Goal: Task Accomplishment & Management: Complete application form

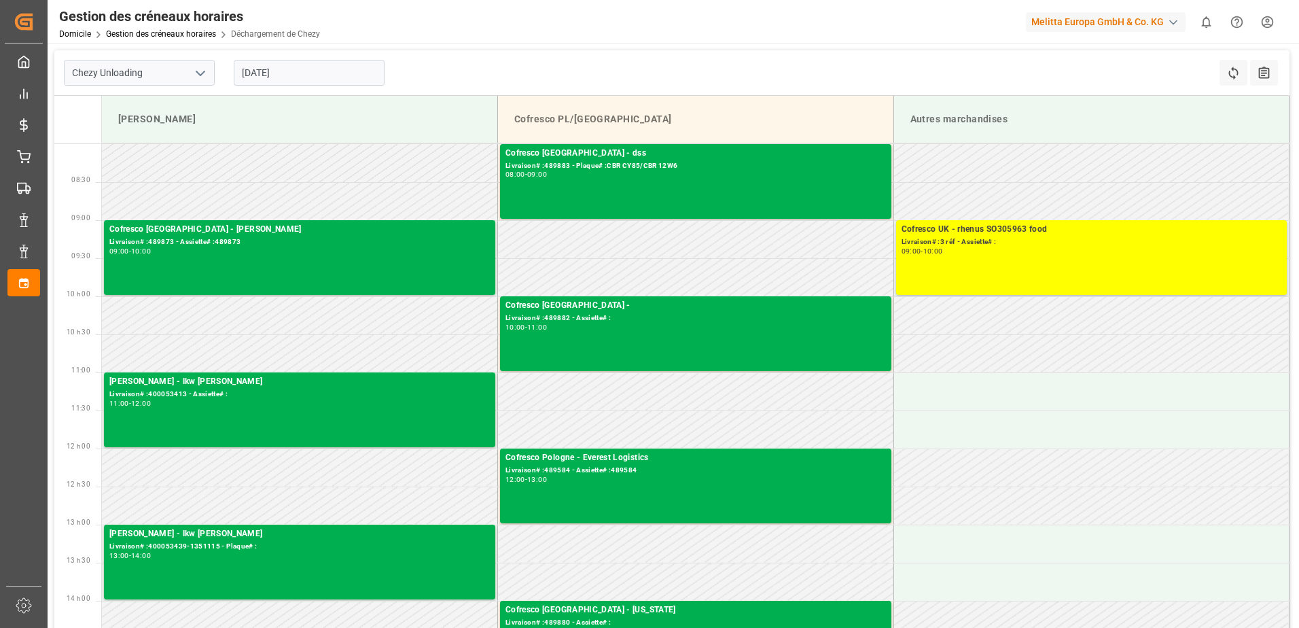
click at [316, 88] on div "[DATE]" at bounding box center [309, 72] width 170 height 45
click at [305, 63] on input "[DATE]" at bounding box center [309, 73] width 151 height 26
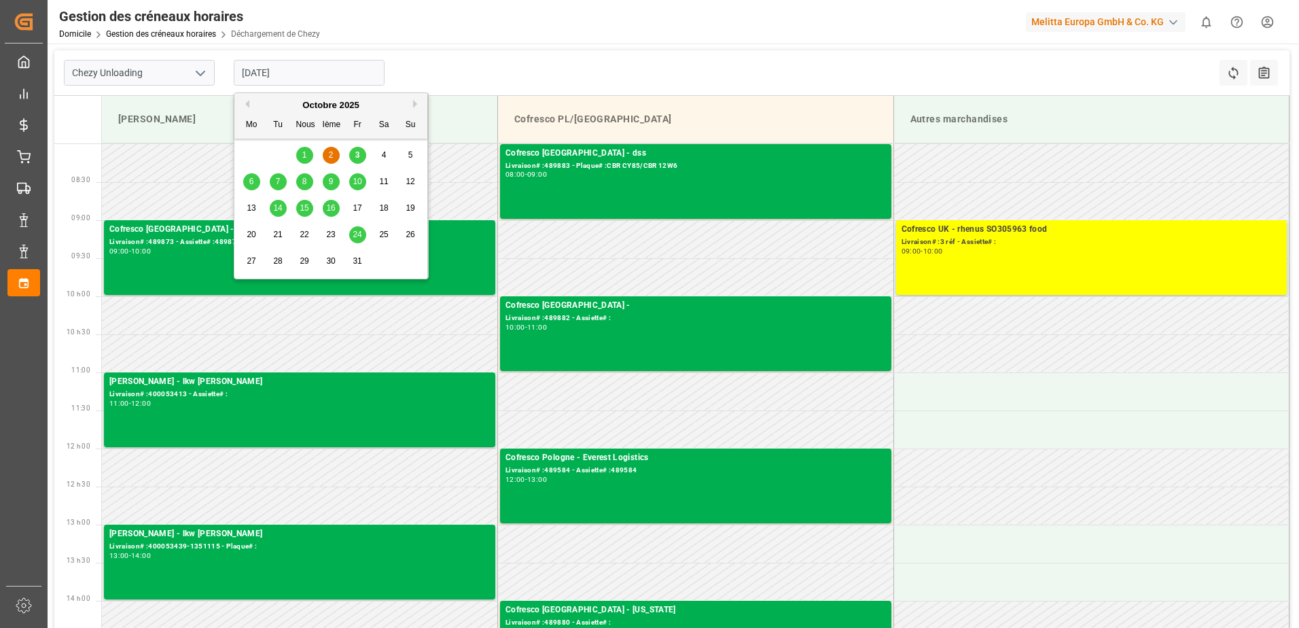
click at [355, 153] on span "3" at bounding box center [357, 155] width 5 height 10
type input "[DATE]"
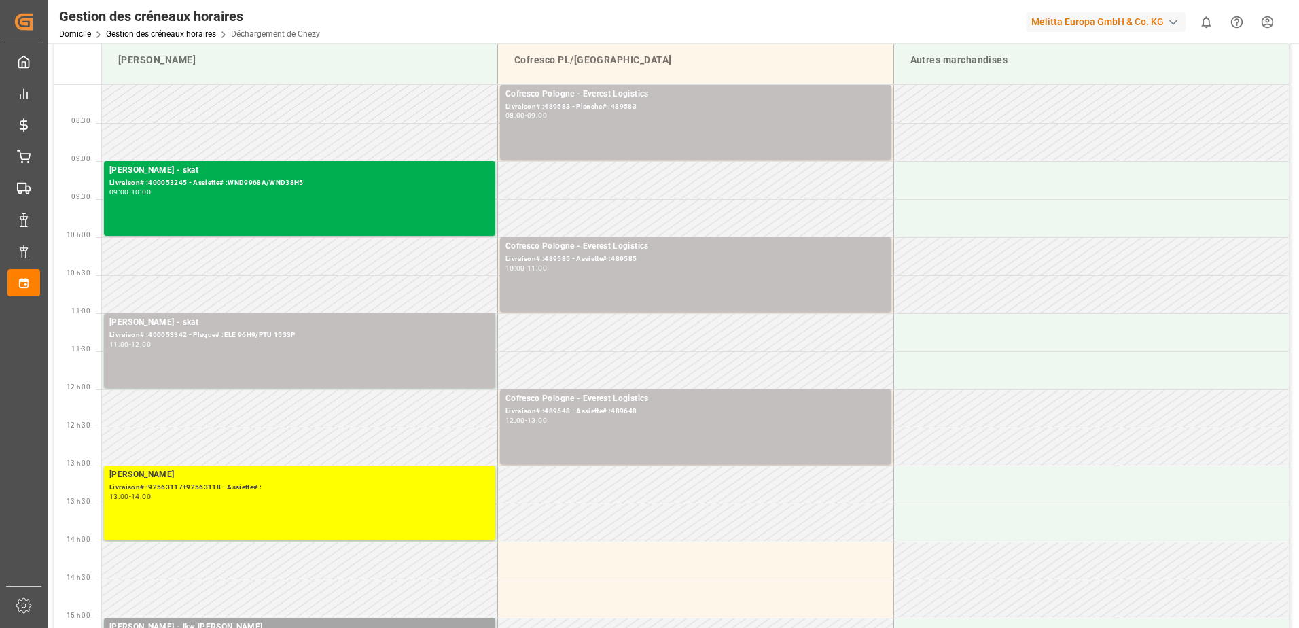
scroll to position [204, 0]
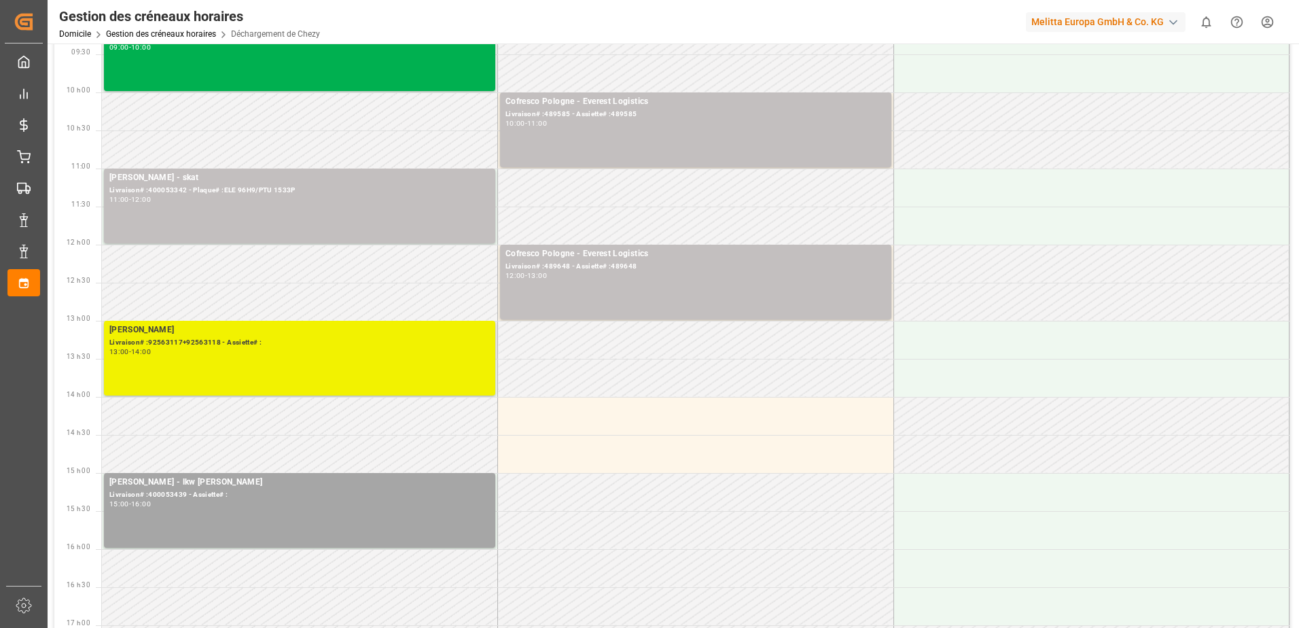
click at [230, 353] on div "13:00 - 14:00" at bounding box center [299, 352] width 380 height 7
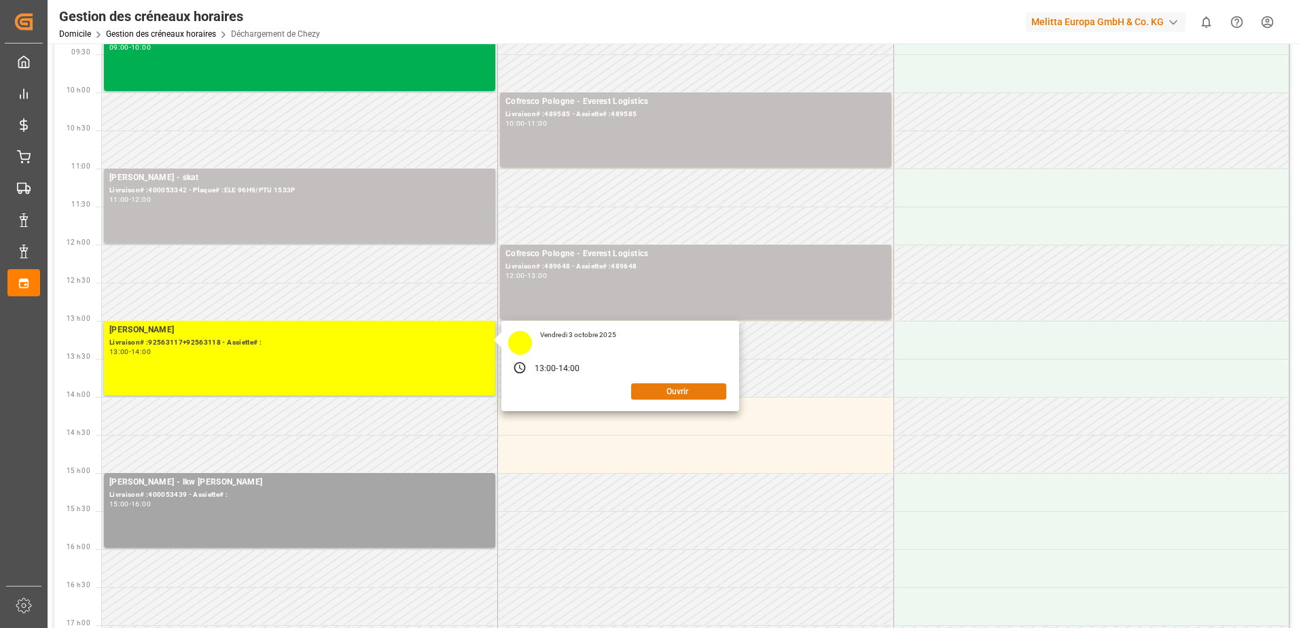
click at [641, 388] on button "Ouvrir" at bounding box center [678, 391] width 95 height 16
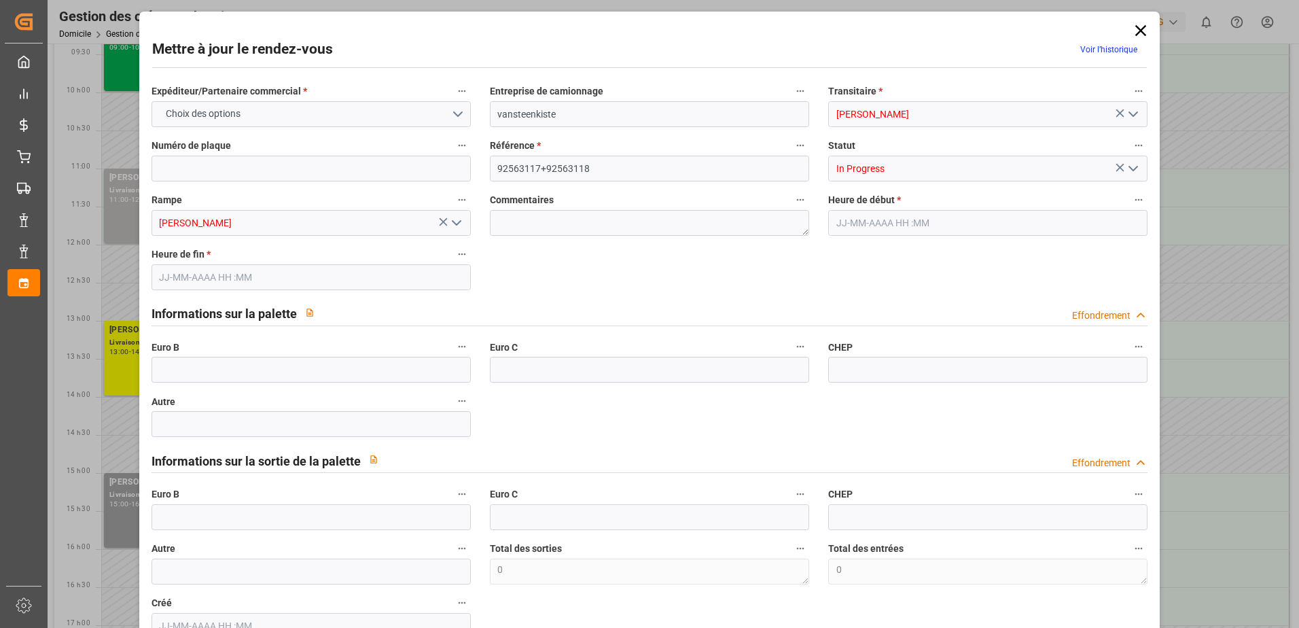
type input "0"
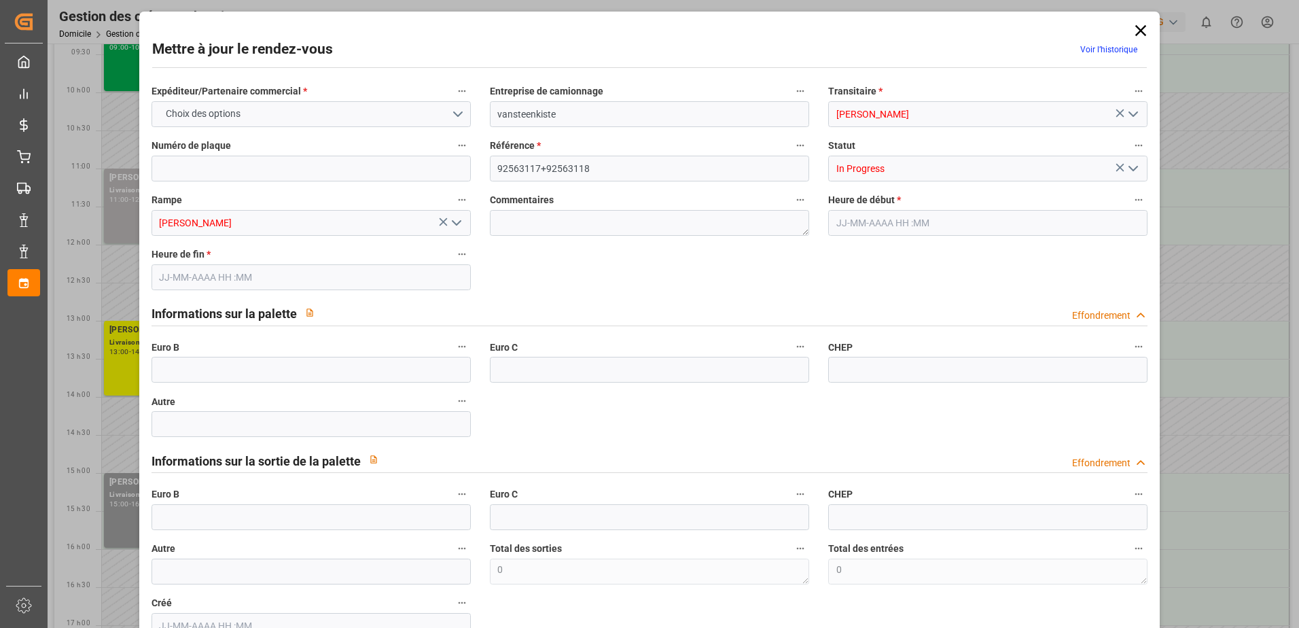
type input "0"
type input "[DATE] 13:00"
type input "[DATE] 14:00"
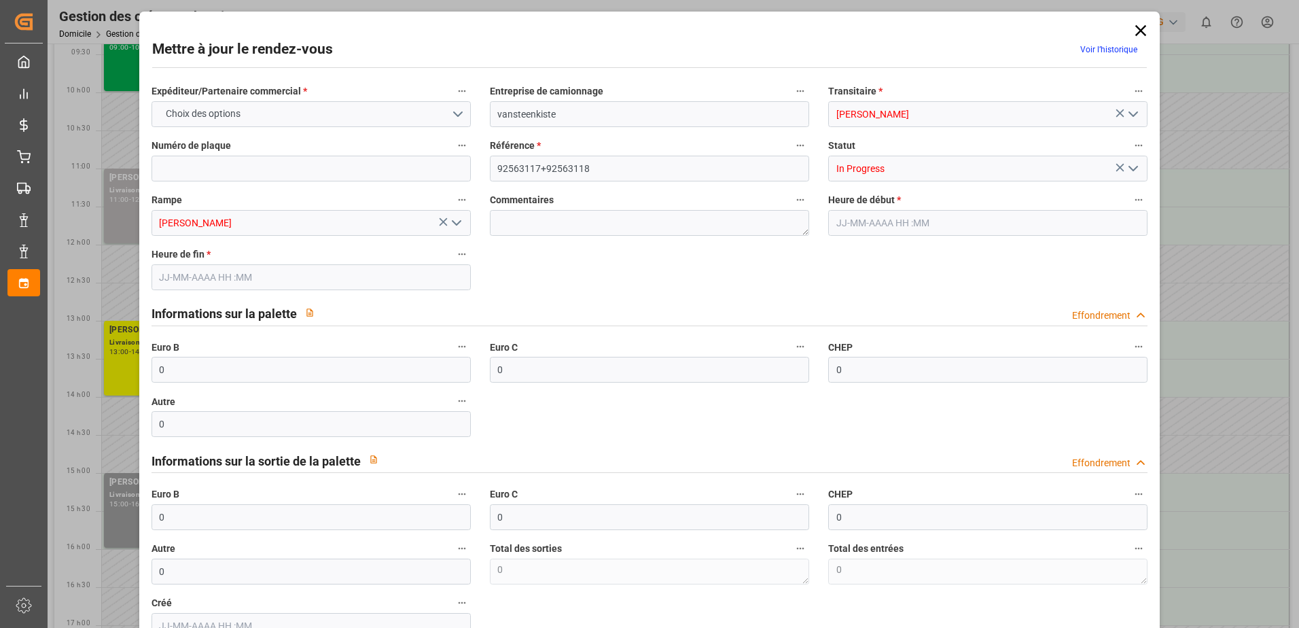
type input "[DATE] 07:05"
click at [1129, 168] on icon "Ouvrir le menu" at bounding box center [1133, 168] width 16 height 16
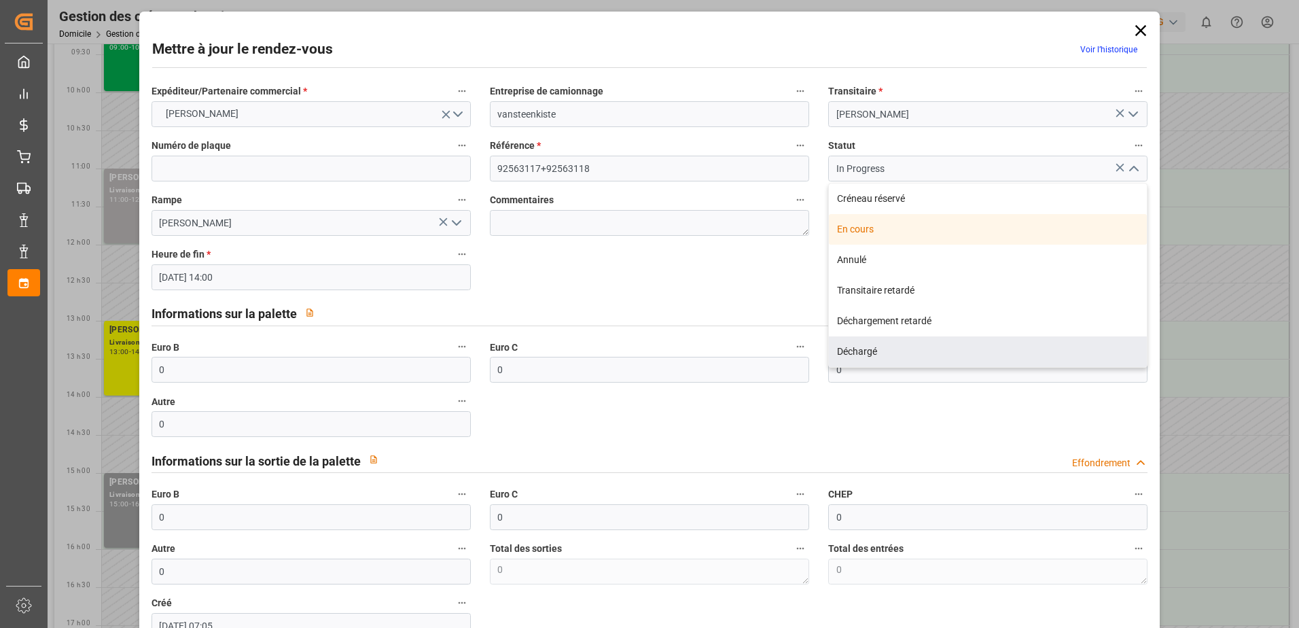
click at [853, 347] on div "Déchargé" at bounding box center [988, 351] width 318 height 31
type input "Unloaded"
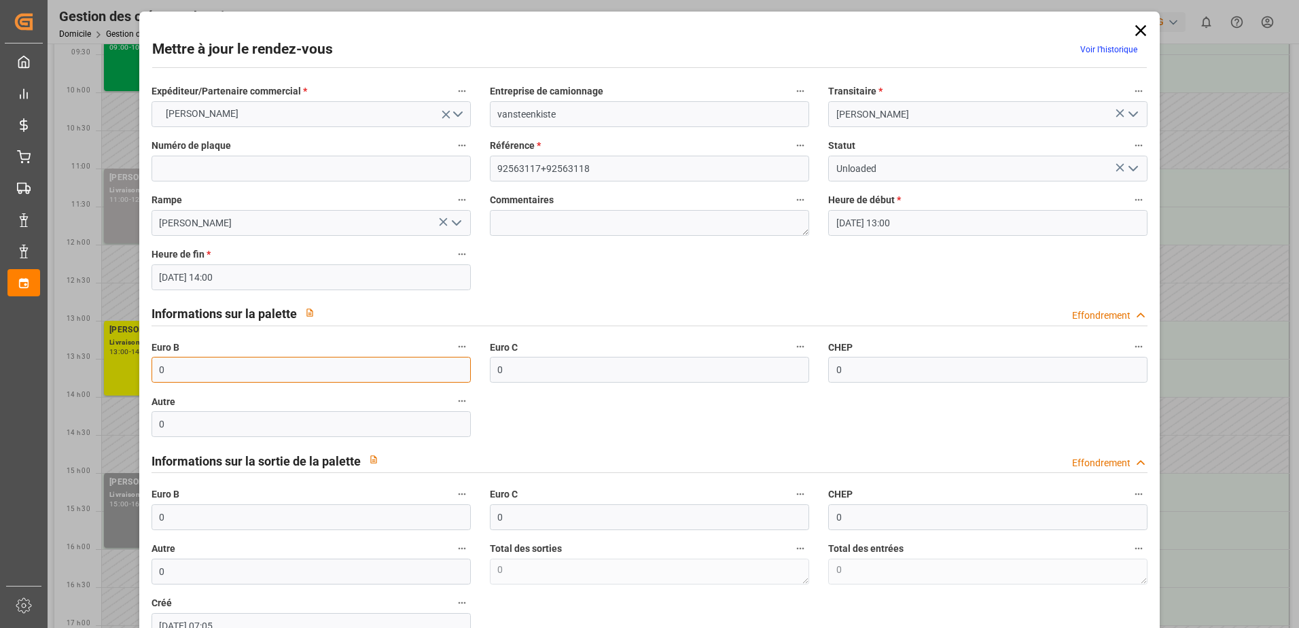
click at [180, 366] on input "0" at bounding box center [311, 370] width 319 height 26
type input "56"
